Goal: Transaction & Acquisition: Subscribe to service/newsletter

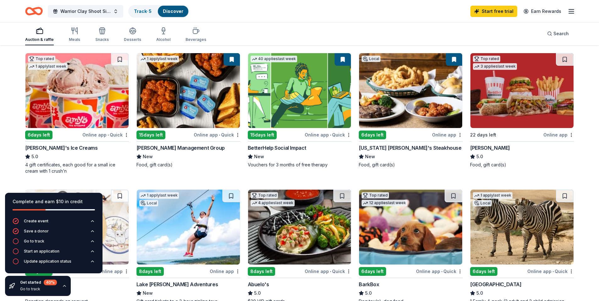
scroll to position [31, 0]
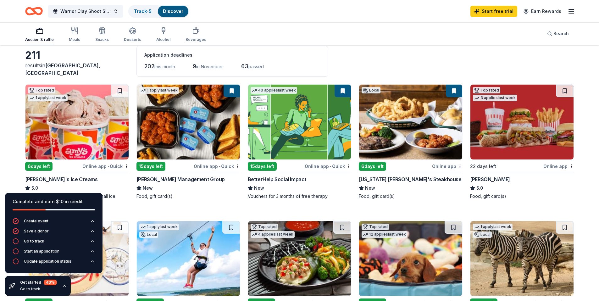
click at [180, 129] on img at bounding box center [188, 122] width 103 height 75
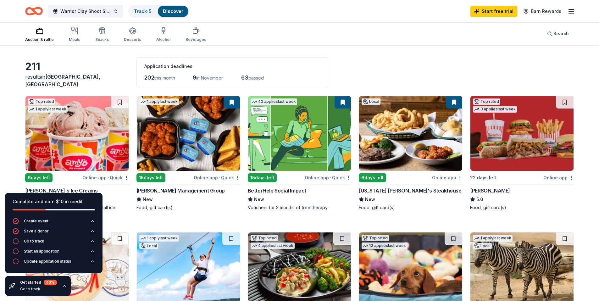
scroll to position [0, 0]
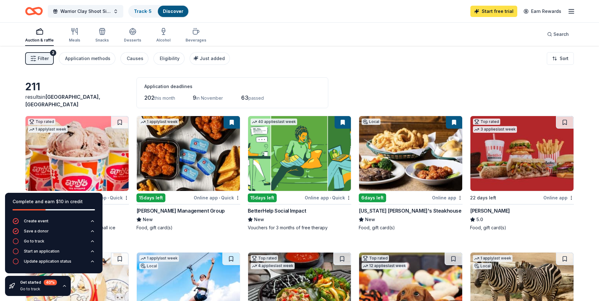
click at [482, 15] on link "Start free trial" at bounding box center [494, 11] width 47 height 11
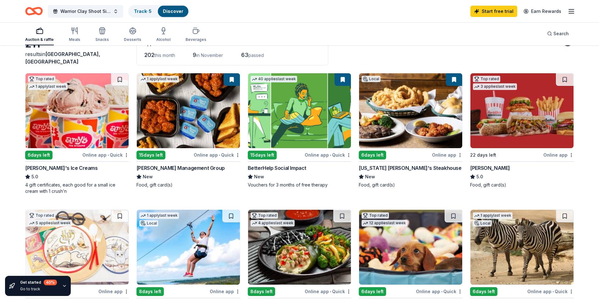
scroll to position [63, 0]
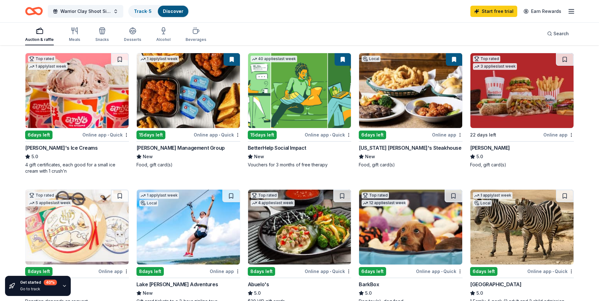
click at [416, 103] on img at bounding box center [410, 90] width 103 height 75
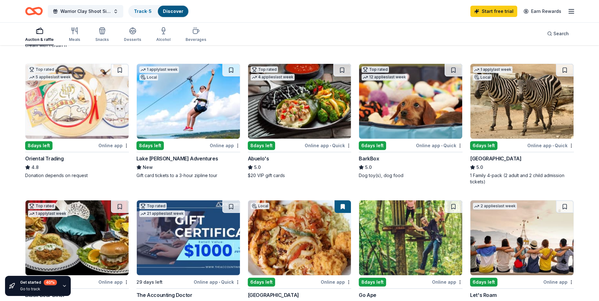
scroll to position [157, 0]
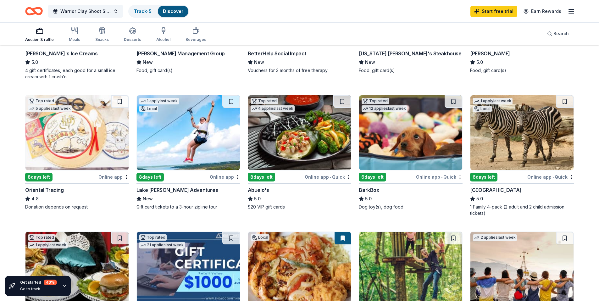
click at [292, 152] on img at bounding box center [299, 132] width 103 height 75
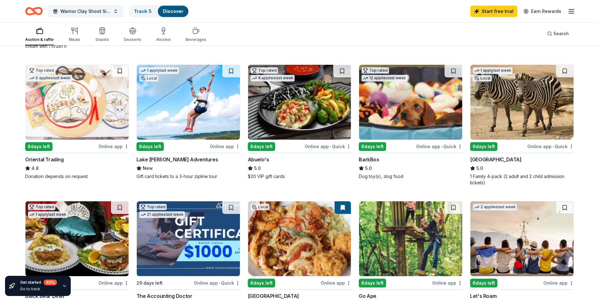
scroll to position [189, 0]
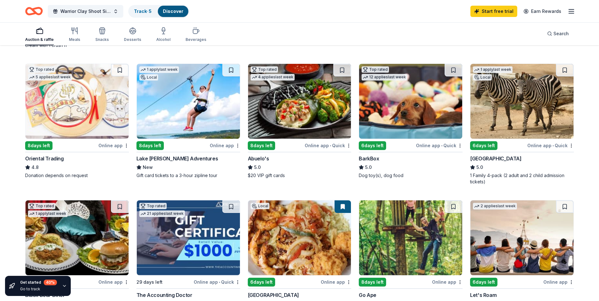
click at [410, 117] on img at bounding box center [410, 101] width 103 height 75
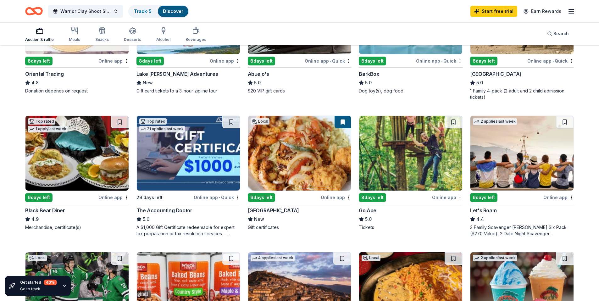
scroll to position [283, 0]
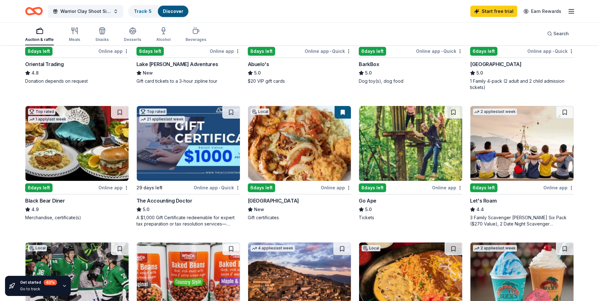
click at [71, 153] on img at bounding box center [76, 143] width 103 height 75
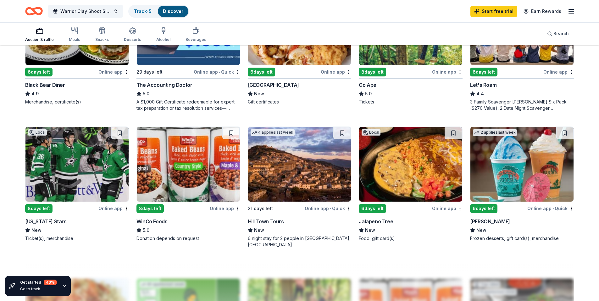
scroll to position [409, 0]
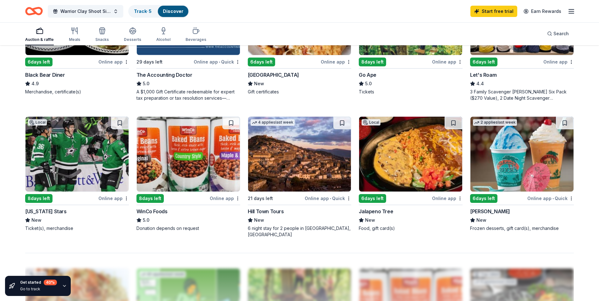
click at [306, 149] on img at bounding box center [299, 154] width 103 height 75
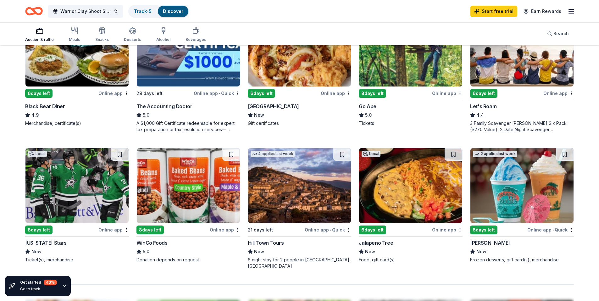
scroll to position [346, 0]
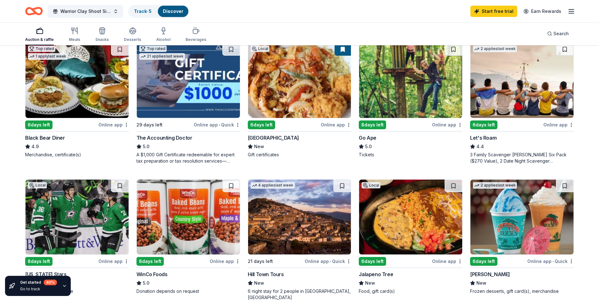
click at [404, 97] on img at bounding box center [410, 80] width 103 height 75
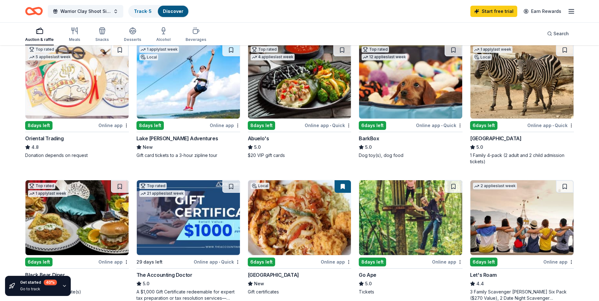
scroll to position [220, 0]
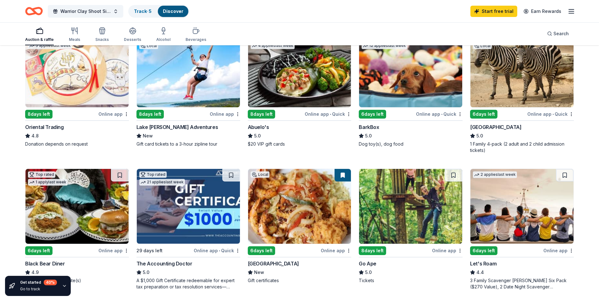
click at [99, 199] on img at bounding box center [76, 206] width 103 height 75
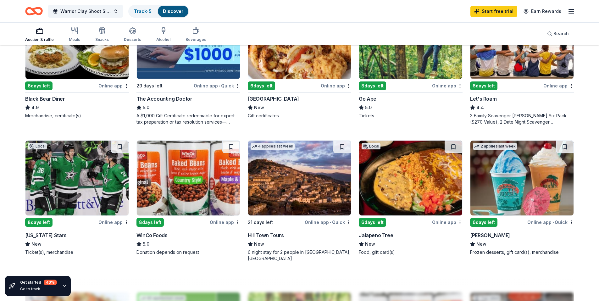
scroll to position [346, 0]
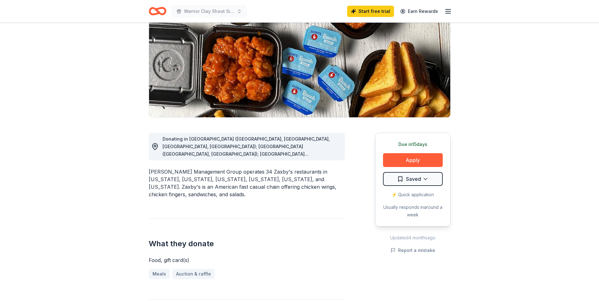
scroll to position [63, 0]
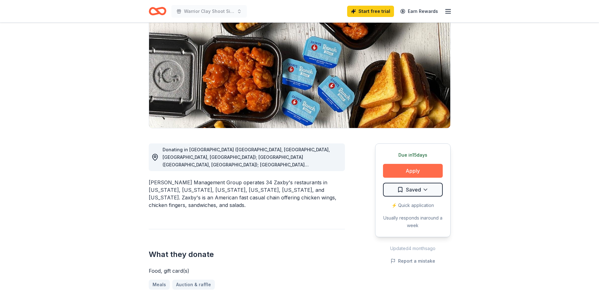
click at [413, 173] on button "Apply" at bounding box center [413, 171] width 60 height 14
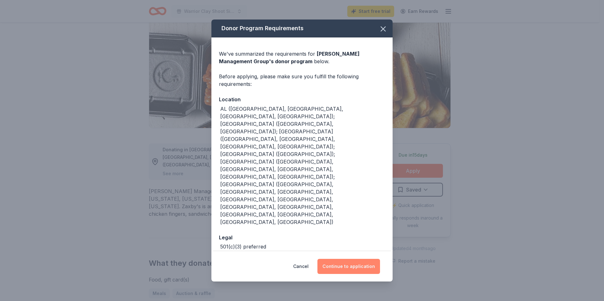
click at [349, 259] on button "Continue to application" at bounding box center [348, 266] width 63 height 15
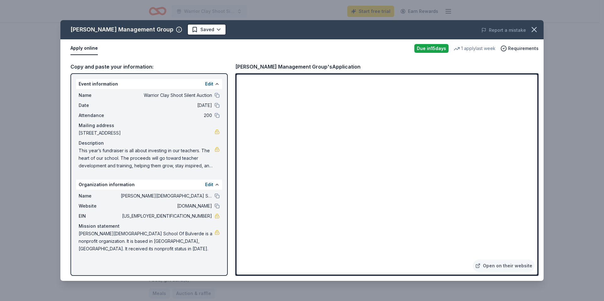
click at [143, 157] on span "This year’s fundraiser is all about investing in our teachers. The heart of our…" at bounding box center [147, 158] width 136 height 23
click at [215, 96] on button at bounding box center [217, 95] width 5 height 5
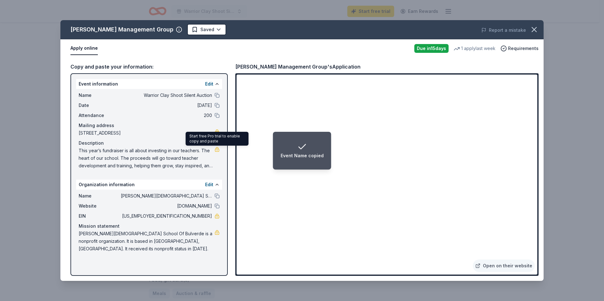
click at [217, 150] on link at bounding box center [217, 149] width 5 height 5
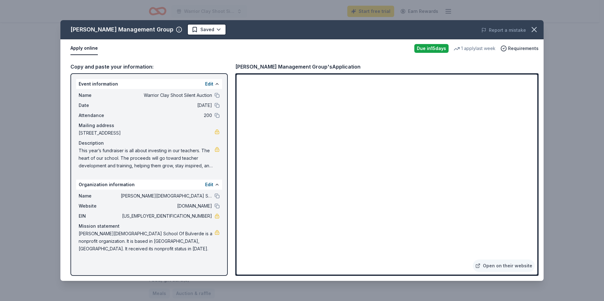
drag, startPoint x: 79, startPoint y: 152, endPoint x: 100, endPoint y: 156, distance: 21.4
click at [99, 156] on span "This year’s fundraiser is all about investing in our teachers. The heart of our…" at bounding box center [147, 158] width 136 height 23
drag, startPoint x: 100, startPoint y: 156, endPoint x: 93, endPoint y: 152, distance: 7.8
click at [93, 152] on span "This year’s fundraiser is all about investing in our teachers. The heart of our…" at bounding box center [147, 158] width 136 height 23
click at [537, 29] on icon "button" at bounding box center [534, 29] width 9 height 9
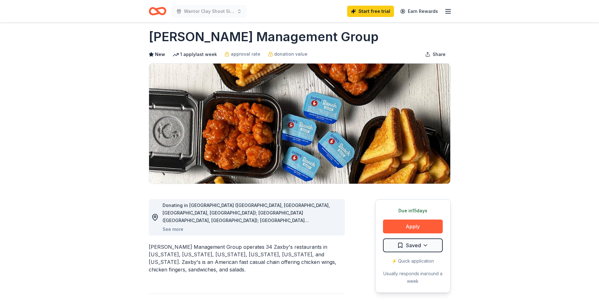
scroll to position [0, 0]
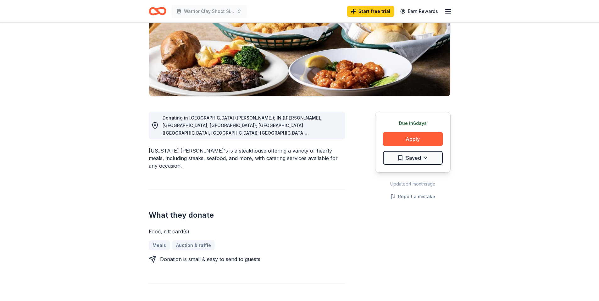
scroll to position [94, 0]
click at [410, 138] on button "Apply" at bounding box center [413, 139] width 60 height 14
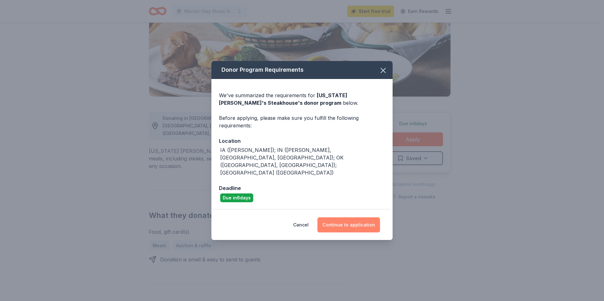
click at [343, 217] on button "Continue to application" at bounding box center [348, 224] width 63 height 15
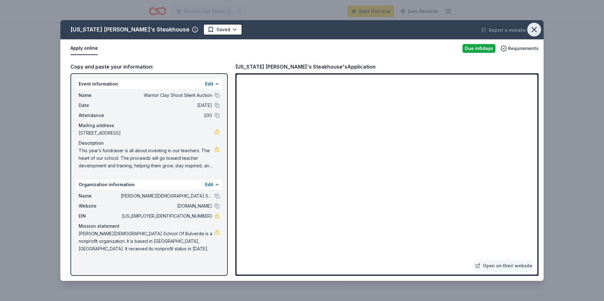
click at [533, 29] on icon "button" at bounding box center [534, 29] width 9 height 9
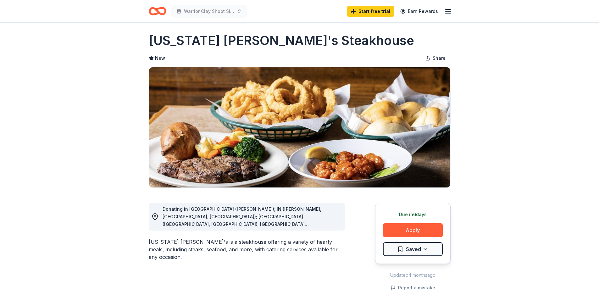
scroll to position [0, 0]
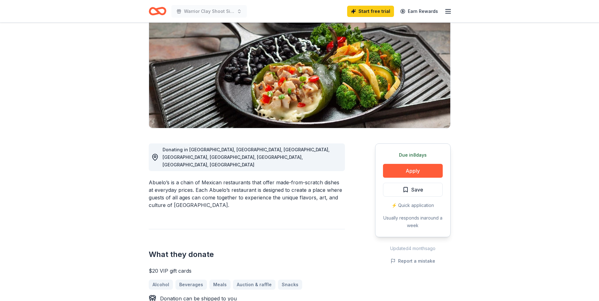
scroll to position [31, 0]
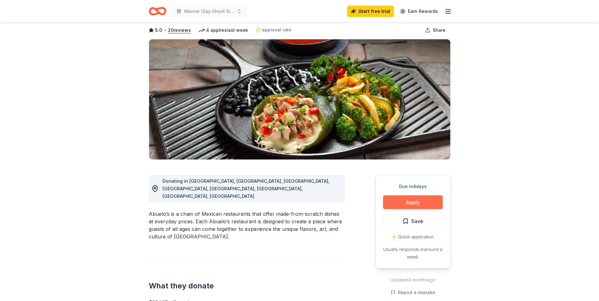
click at [399, 205] on button "Apply" at bounding box center [413, 202] width 60 height 14
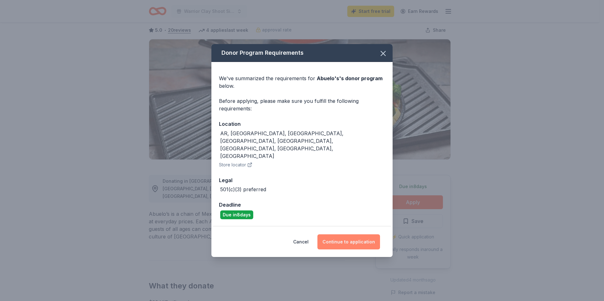
click at [355, 234] on button "Continue to application" at bounding box center [348, 241] width 63 height 15
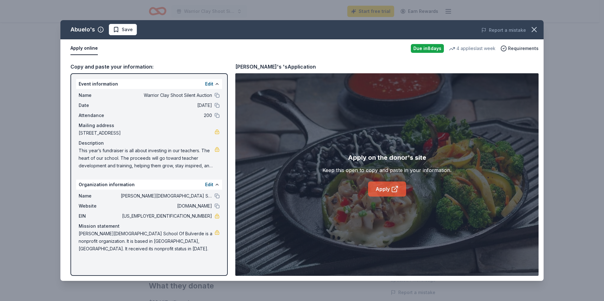
click at [386, 188] on link "Apply" at bounding box center [387, 188] width 38 height 15
click at [533, 27] on icon "button" at bounding box center [534, 29] width 9 height 9
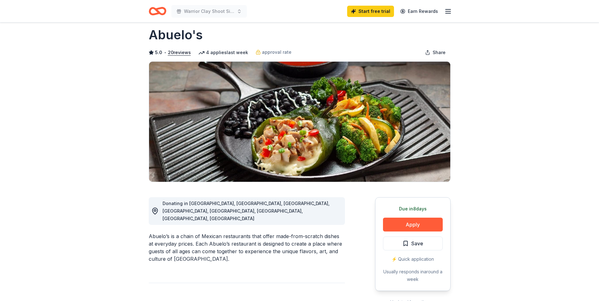
scroll to position [0, 0]
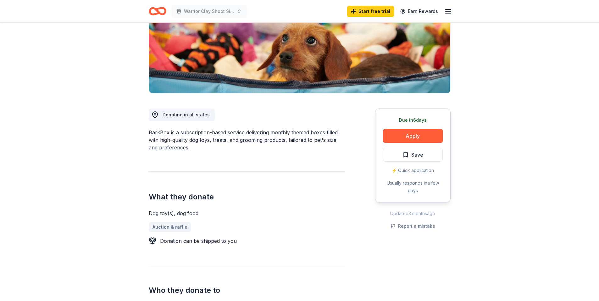
scroll to position [94, 0]
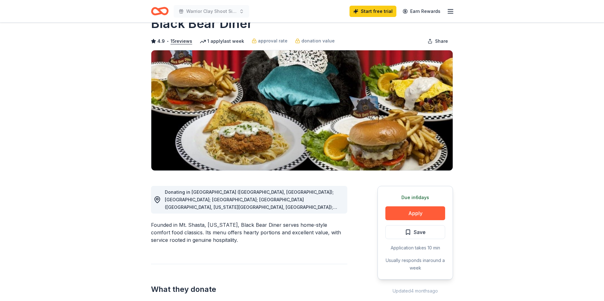
scroll to position [31, 0]
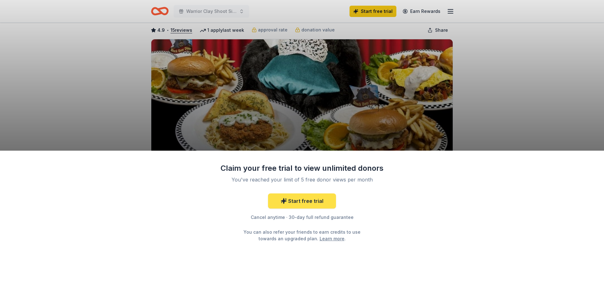
click at [317, 205] on link "Start free trial" at bounding box center [302, 200] width 68 height 15
click at [307, 200] on link "Start free trial" at bounding box center [302, 200] width 68 height 15
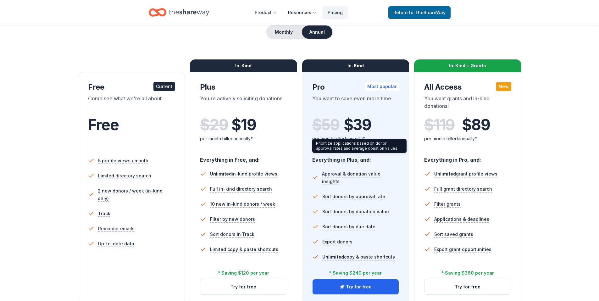
scroll to position [94, 0]
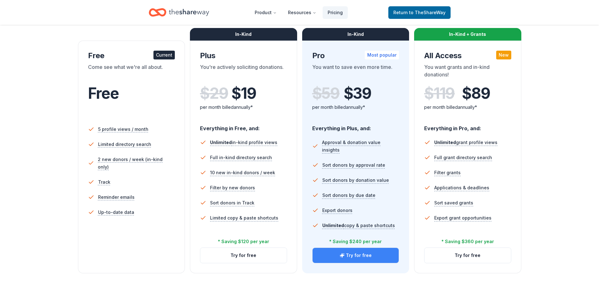
click at [352, 254] on button "Try for free" at bounding box center [356, 255] width 87 height 15
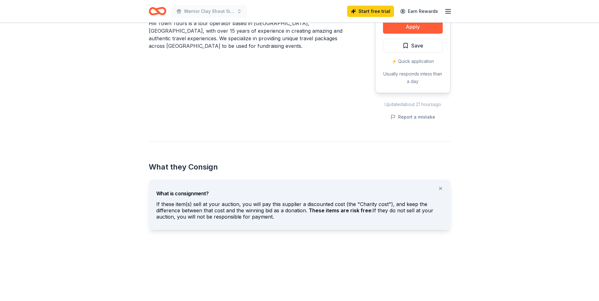
scroll to position [126, 0]
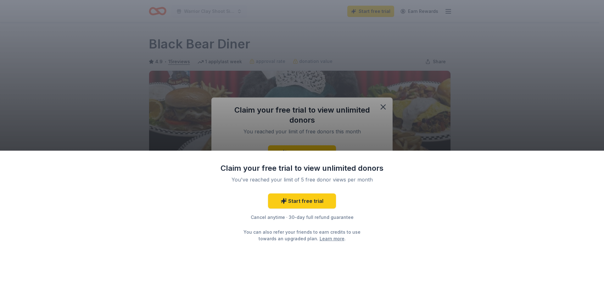
click at [381, 107] on div "Claim your free trial to view unlimited donors You've reached your limit of 5 f…" at bounding box center [302, 150] width 604 height 301
